Goal: Task Accomplishment & Management: Complete application form

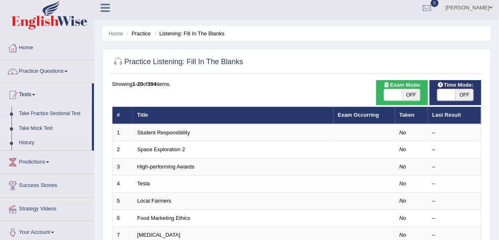
scroll to position [5, 0]
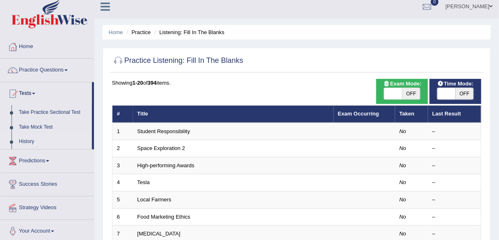
click at [23, 143] on link "History" at bounding box center [53, 141] width 77 height 15
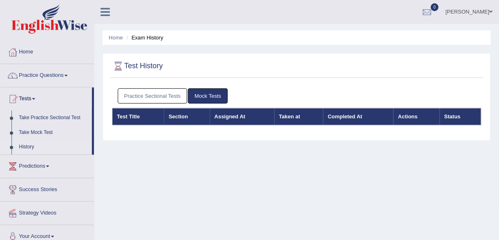
click at [169, 96] on link "Practice Sectional Tests" at bounding box center [153, 95] width 70 height 15
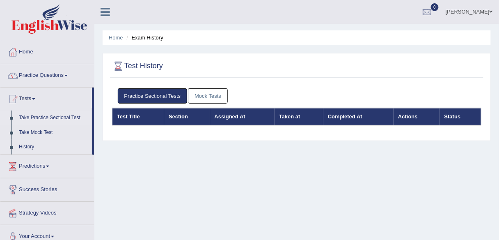
click at [61, 117] on link "Take Practice Sectional Test" at bounding box center [53, 117] width 77 height 15
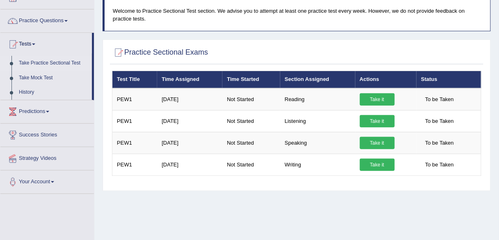
scroll to position [66, 0]
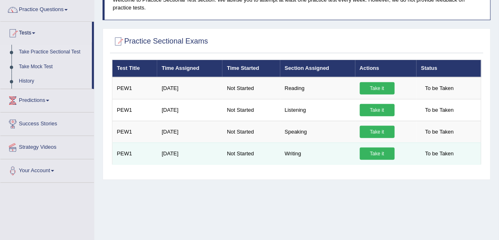
click at [370, 148] on link "Take it" at bounding box center [377, 153] width 35 height 12
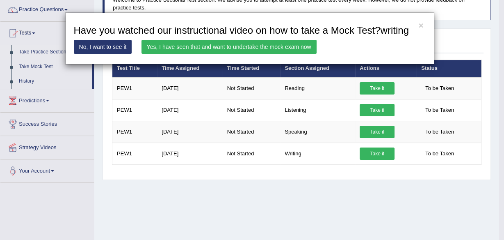
click at [127, 46] on link "No, I want to see it" at bounding box center [103, 47] width 58 height 14
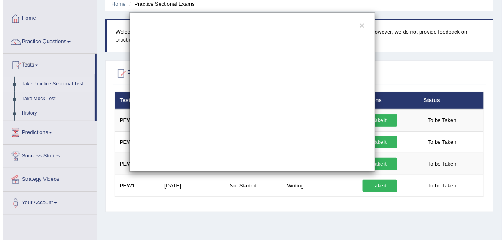
scroll to position [0, 0]
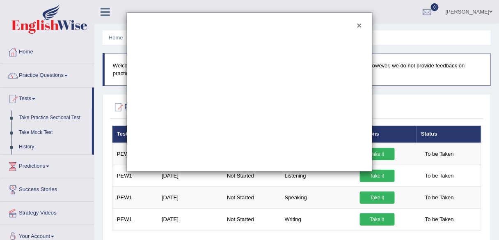
click at [360, 23] on button "×" at bounding box center [359, 25] width 5 height 9
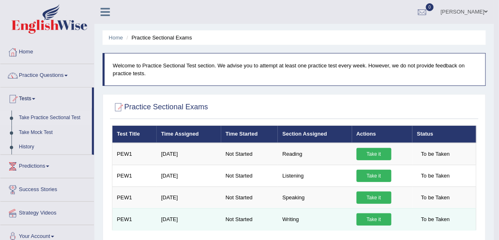
click at [366, 215] on link "Take it" at bounding box center [374, 219] width 35 height 12
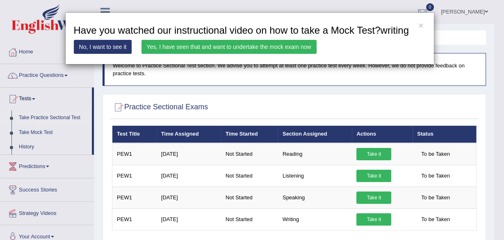
click at [256, 42] on link "Yes, I have seen that and want to undertake the mock exam now" at bounding box center [229, 47] width 175 height 14
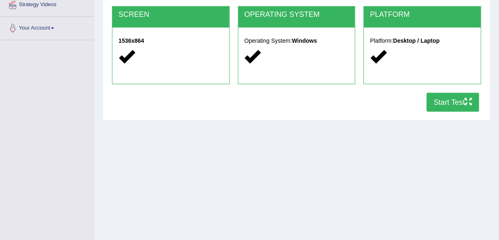
scroll to position [66, 0]
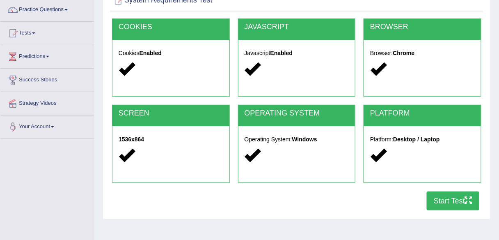
click at [462, 204] on button "Start Test" at bounding box center [453, 200] width 53 height 19
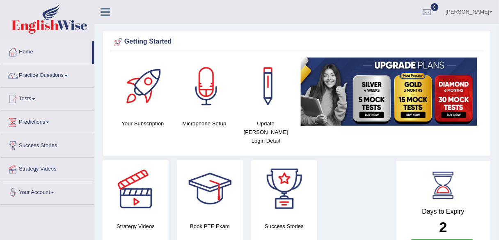
click at [35, 98] on span at bounding box center [33, 99] width 3 height 2
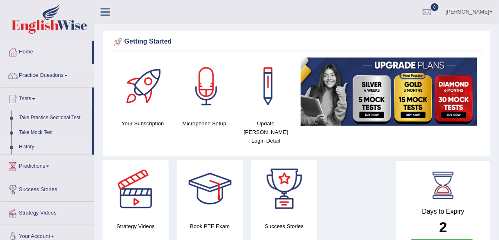
click at [21, 145] on link "History" at bounding box center [53, 147] width 77 height 15
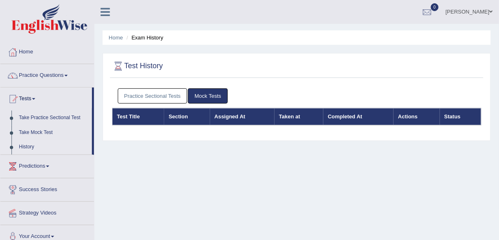
click at [176, 99] on link "Practice Sectional Tests" at bounding box center [153, 95] width 70 height 15
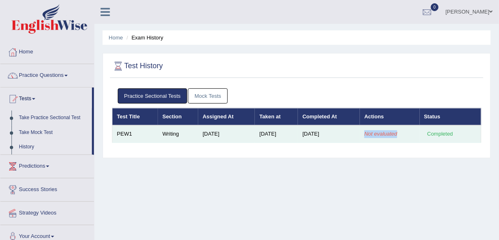
drag, startPoint x: 401, startPoint y: 132, endPoint x: 367, endPoint y: 133, distance: 33.3
click at [367, 133] on td "Not evaluated" at bounding box center [390, 133] width 60 height 17
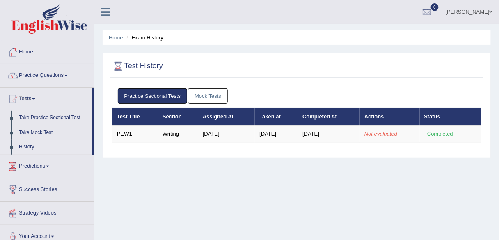
click at [352, 161] on div "Home Exam History Test History Practice Sectional Tests Mock Tests Test Title S…" at bounding box center [296, 205] width 405 height 410
click at [37, 131] on link "Take Mock Test" at bounding box center [53, 132] width 77 height 15
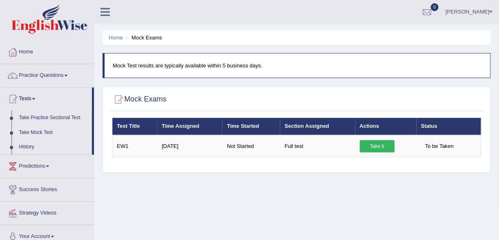
click at [47, 133] on link "Take Mock Test" at bounding box center [53, 132] width 77 height 15
click at [25, 117] on link "Take Practice Sectional Test" at bounding box center [53, 117] width 77 height 15
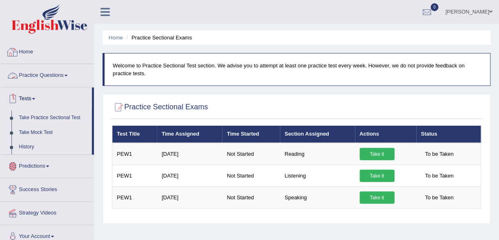
click at [65, 80] on link "Practice Questions" at bounding box center [47, 74] width 94 height 21
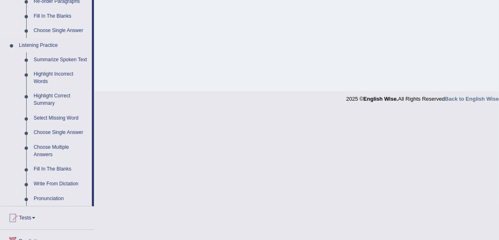
scroll to position [394, 0]
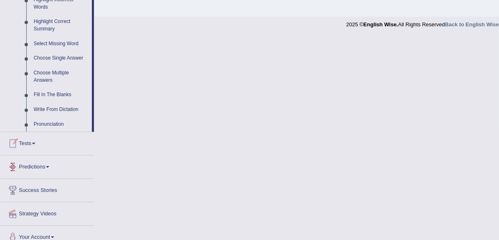
click at [38, 144] on link "Tests" at bounding box center [47, 142] width 94 height 21
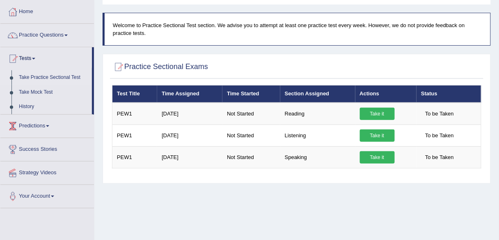
scroll to position [30, 0]
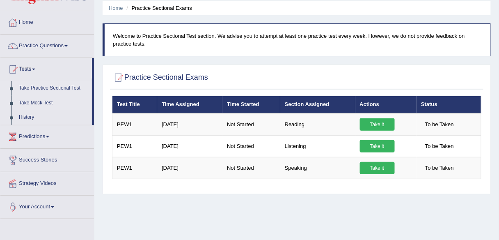
click at [49, 103] on link "Take Mock Test" at bounding box center [53, 103] width 77 height 15
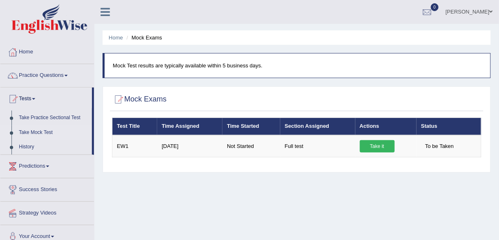
drag, startPoint x: 266, startPoint y: 62, endPoint x: 112, endPoint y: 55, distance: 154.1
click at [112, 55] on blockquote "Mock Test results are typically available within 5 business days." at bounding box center [297, 65] width 388 height 25
click at [187, 68] on p "Mock Test results are typically available within 5 business days." at bounding box center [297, 66] width 369 height 8
